Goal: Information Seeking & Learning: Learn about a topic

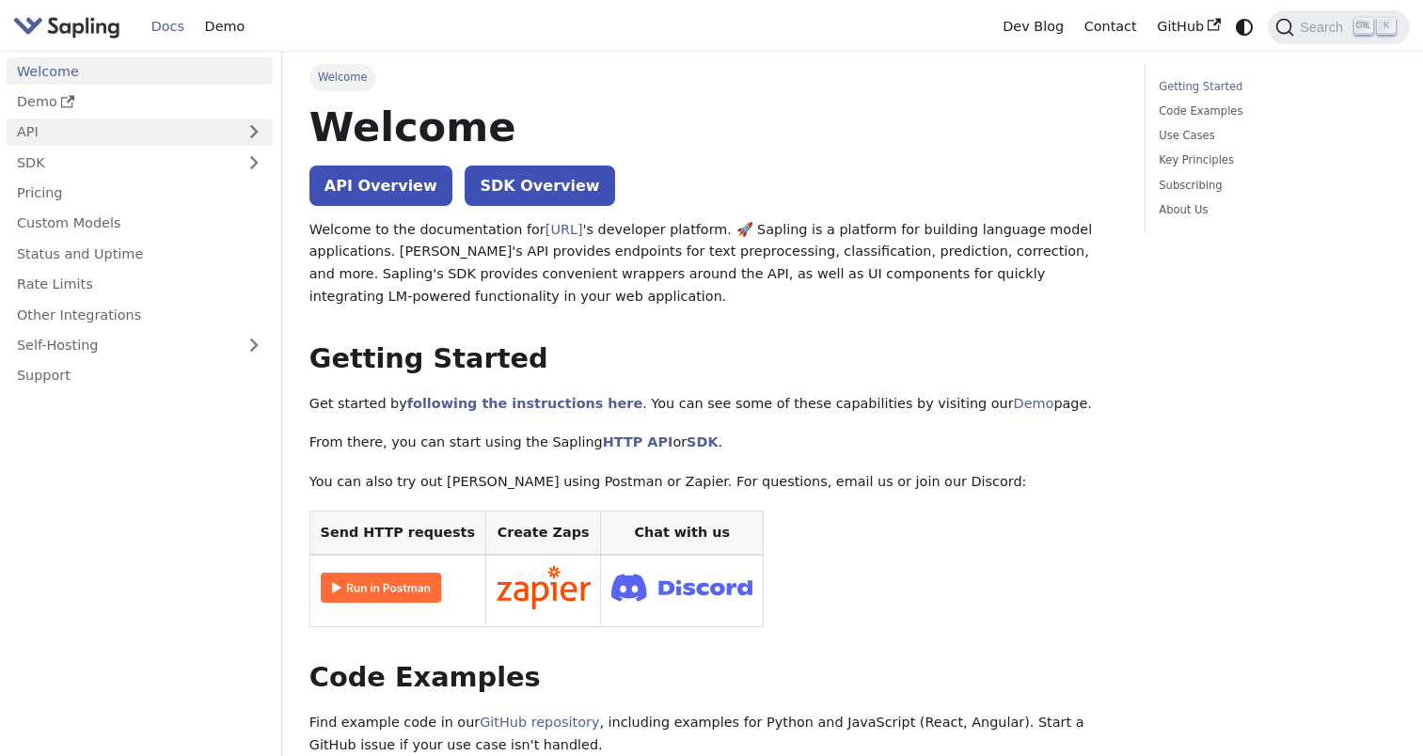
click at [125, 129] on link "API" at bounding box center [121, 132] width 229 height 27
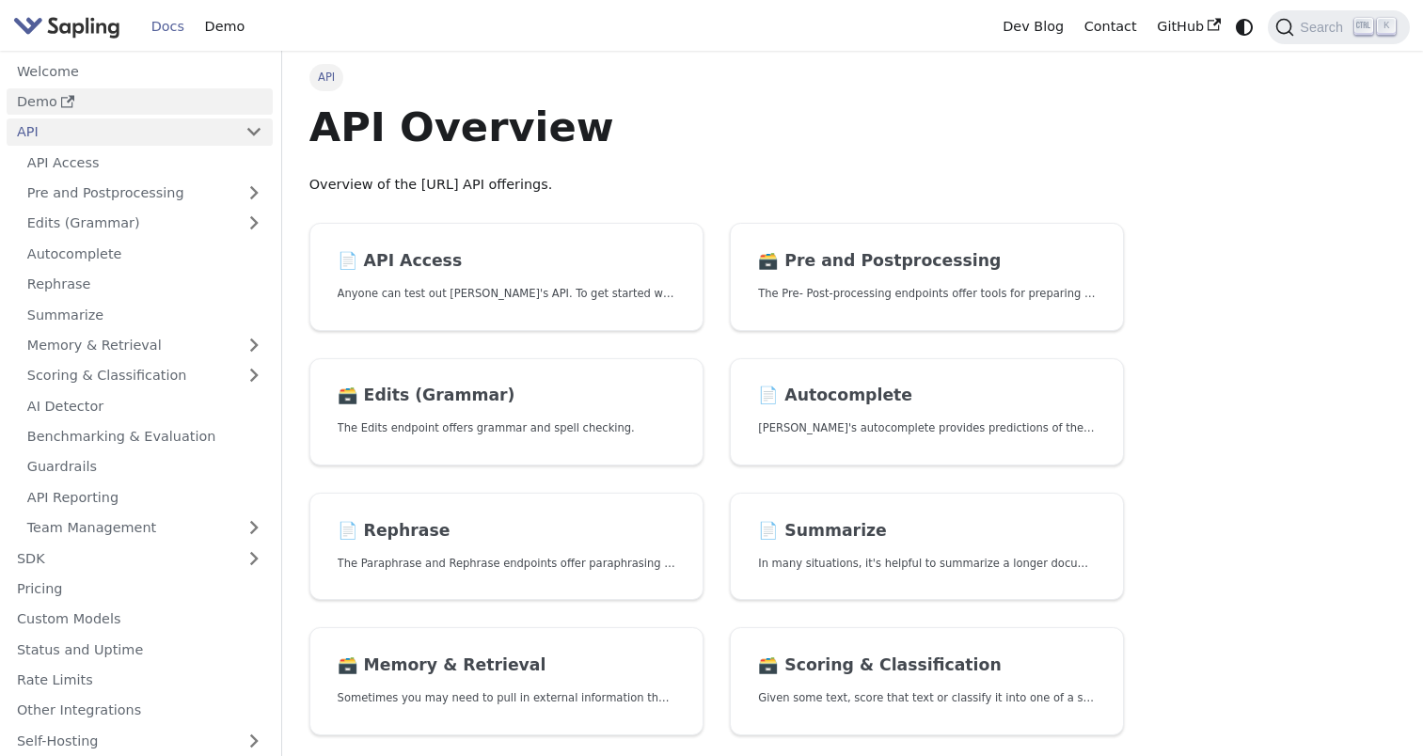
click at [142, 102] on link "Demo" at bounding box center [140, 101] width 266 height 27
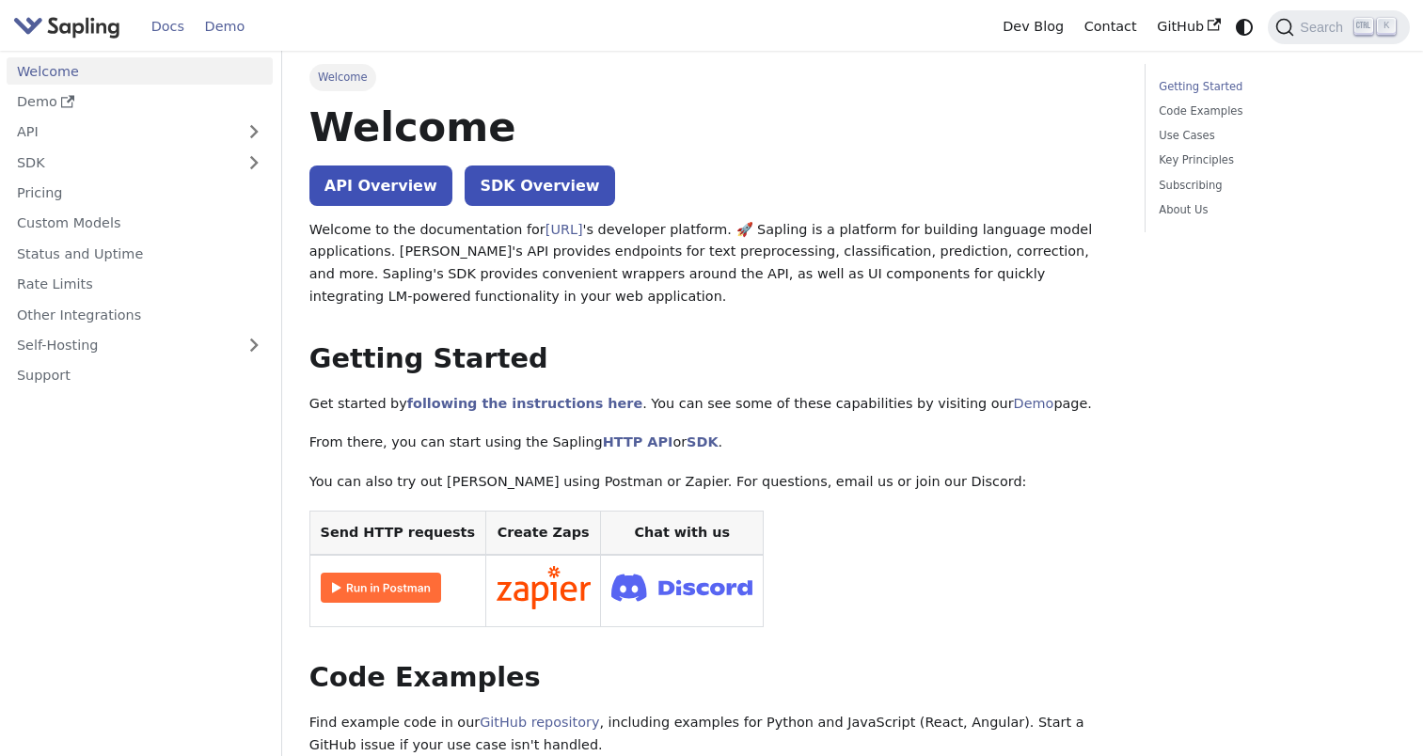
click at [206, 24] on link "Demo" at bounding box center [225, 26] width 60 height 29
click at [1322, 23] on span "Search" at bounding box center [1324, 27] width 60 height 15
click at [1315, 38] on button "Search K" at bounding box center [1338, 27] width 141 height 34
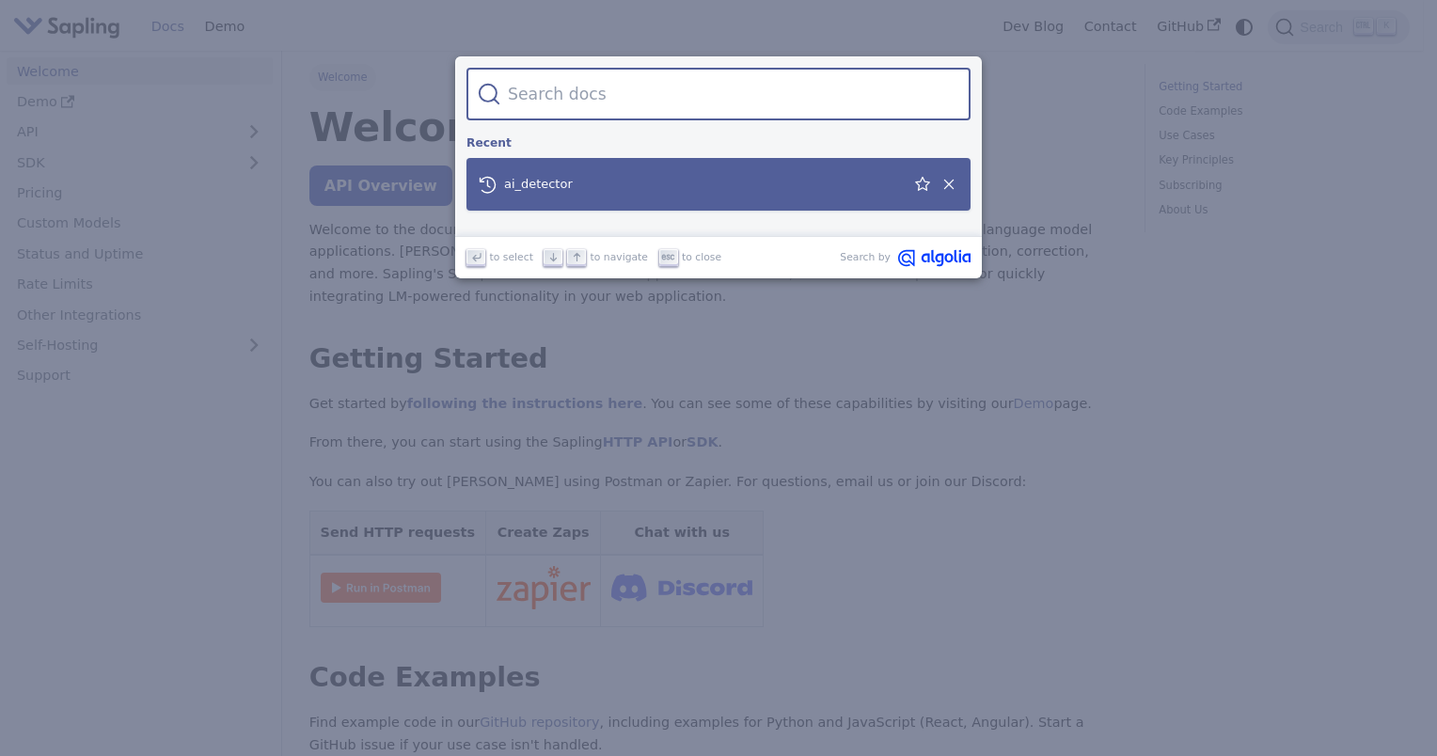
click at [713, 174] on div "ai_detector" at bounding box center [724, 184] width 493 height 53
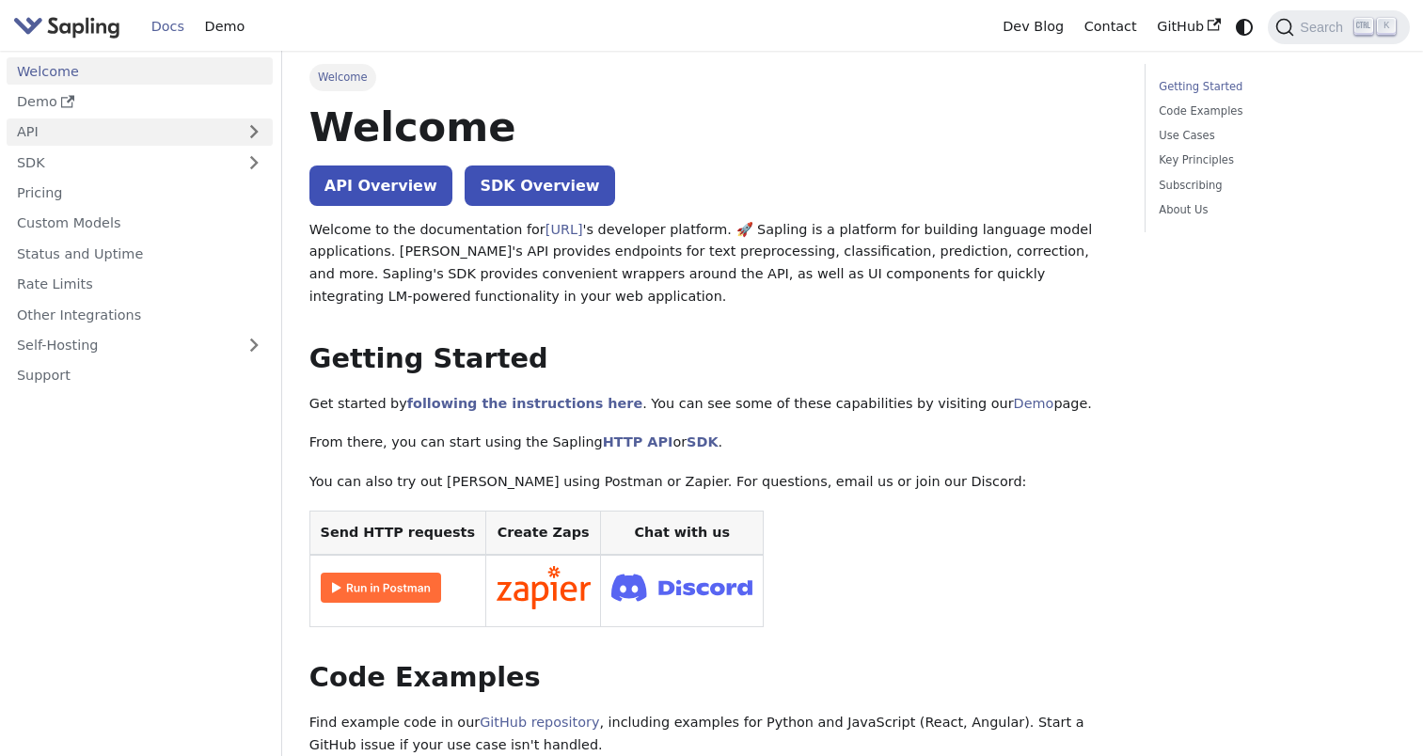
click at [132, 133] on link "API" at bounding box center [121, 132] width 229 height 27
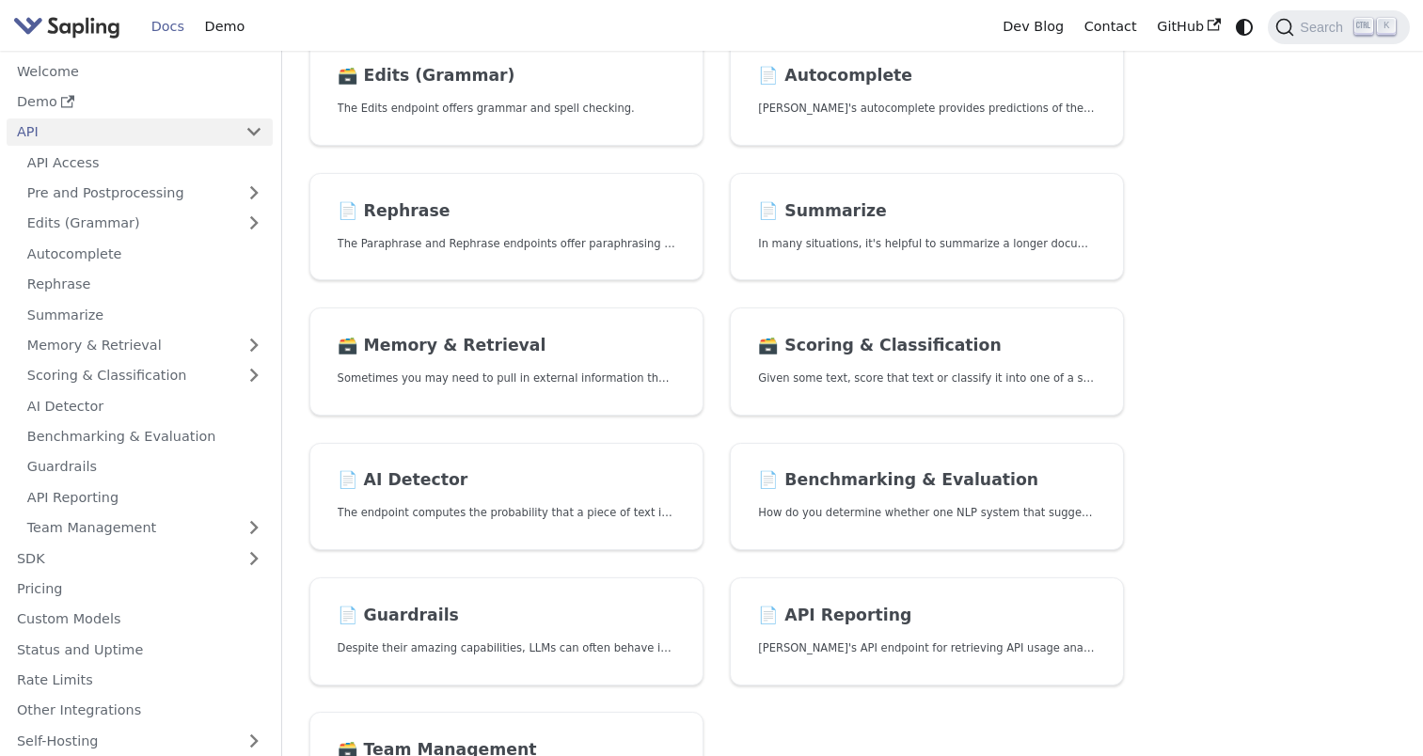
scroll to position [323, 0]
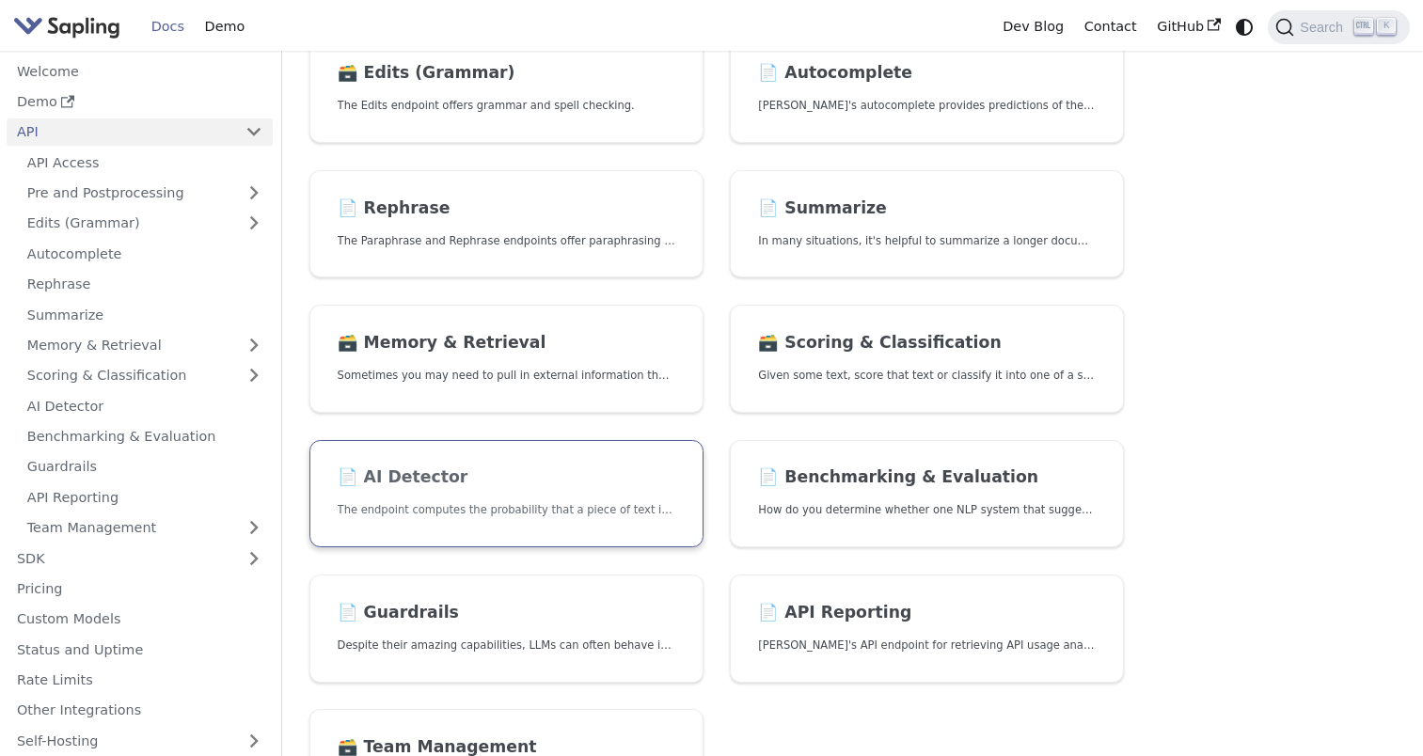
click at [490, 477] on h2 "📄️ AI Detector" at bounding box center [507, 478] width 338 height 21
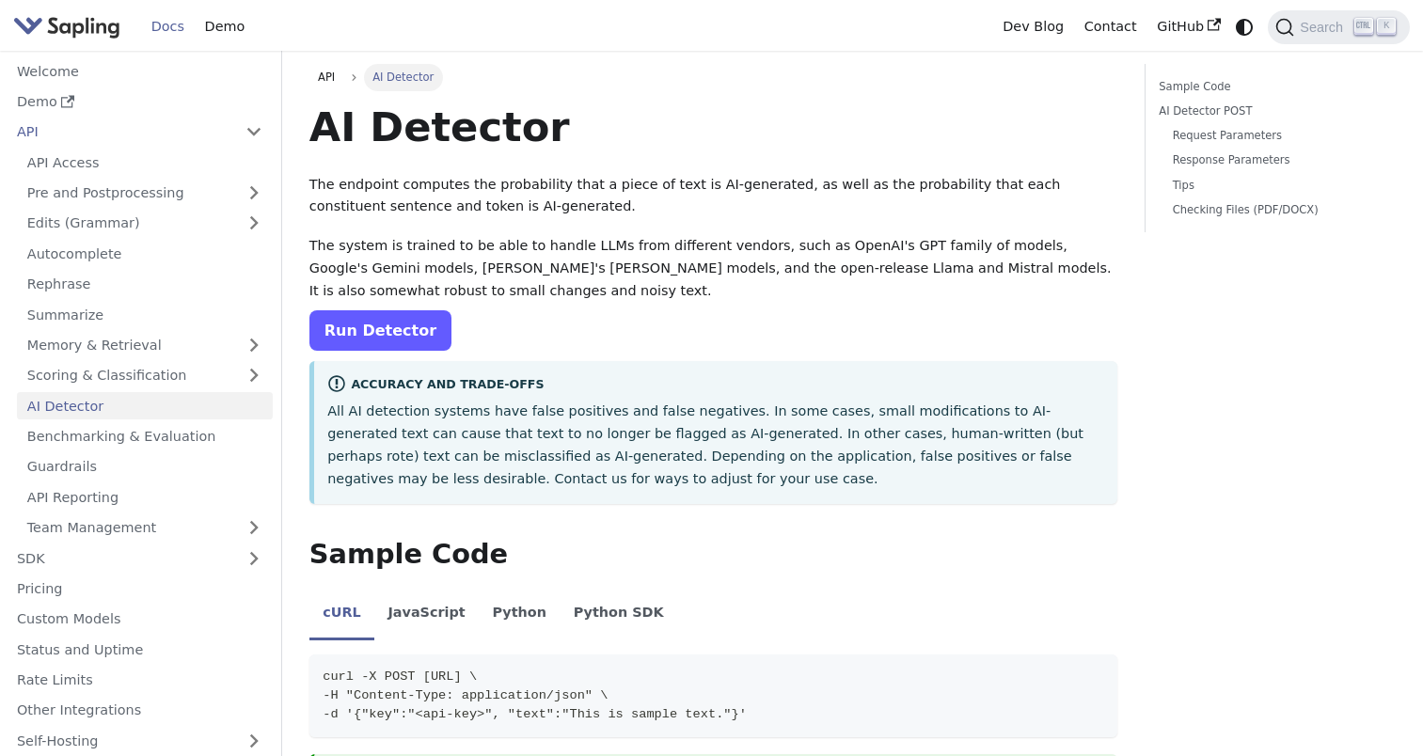
click at [373, 343] on link "Run Detector" at bounding box center [381, 330] width 142 height 40
